Goal: Communication & Community: Answer question/provide support

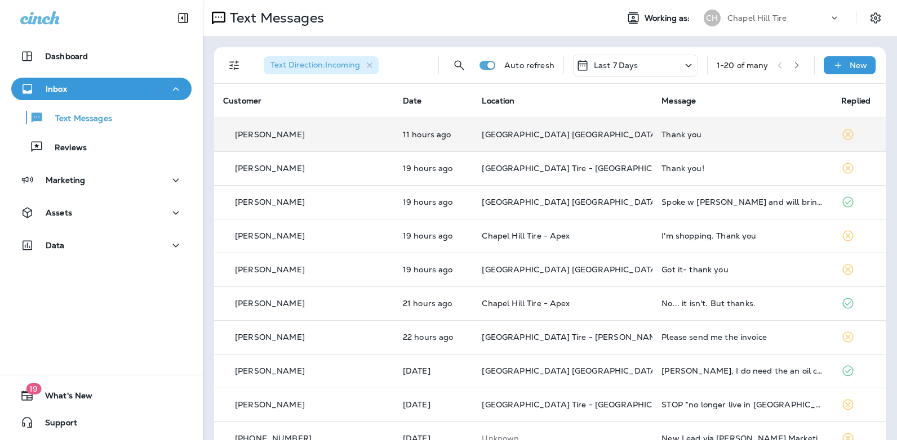
click at [661, 136] on div "Thank you" at bounding box center [742, 134] width 162 height 9
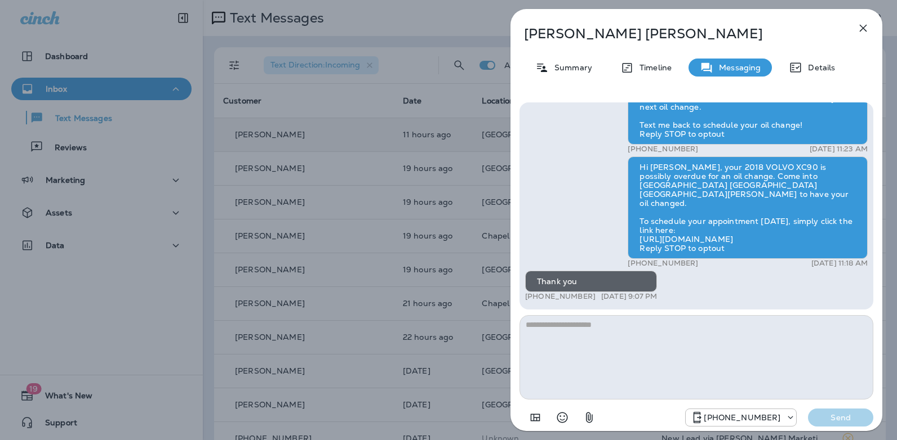
click at [562, 339] on textarea at bounding box center [696, 357] width 354 height 84
type textarea "**********"
click at [848, 419] on p "Send" at bounding box center [840, 418] width 47 height 10
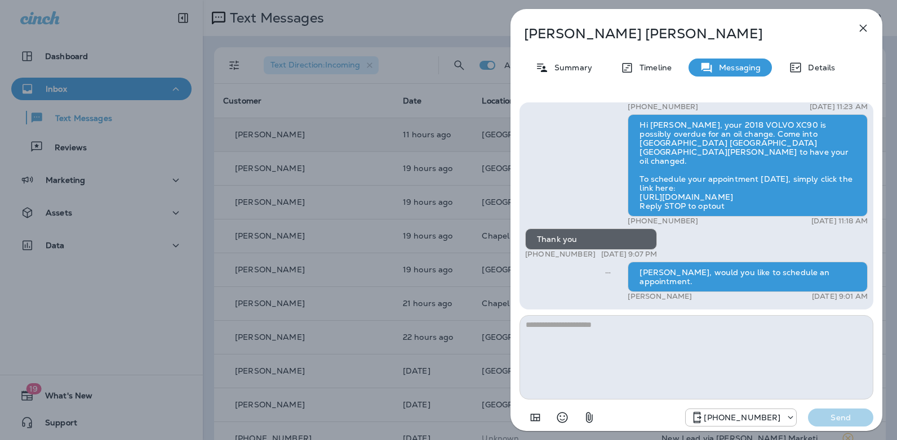
click at [864, 29] on icon "button" at bounding box center [862, 28] width 7 height 7
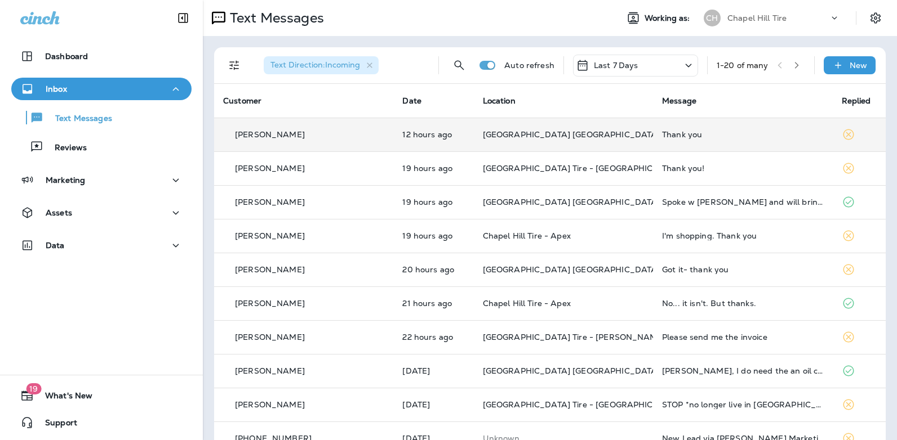
click at [682, 68] on icon at bounding box center [689, 66] width 14 height 14
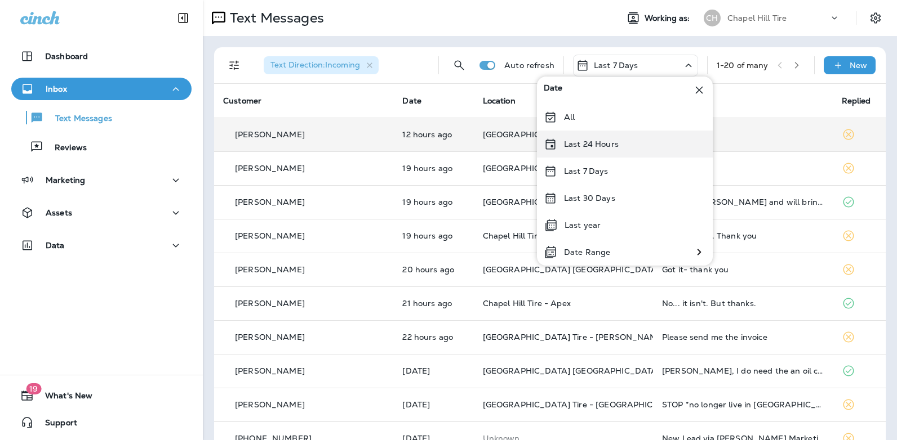
click at [609, 145] on p "Last 24 Hours" at bounding box center [591, 144] width 55 height 9
